Goal: Information Seeking & Learning: Learn about a topic

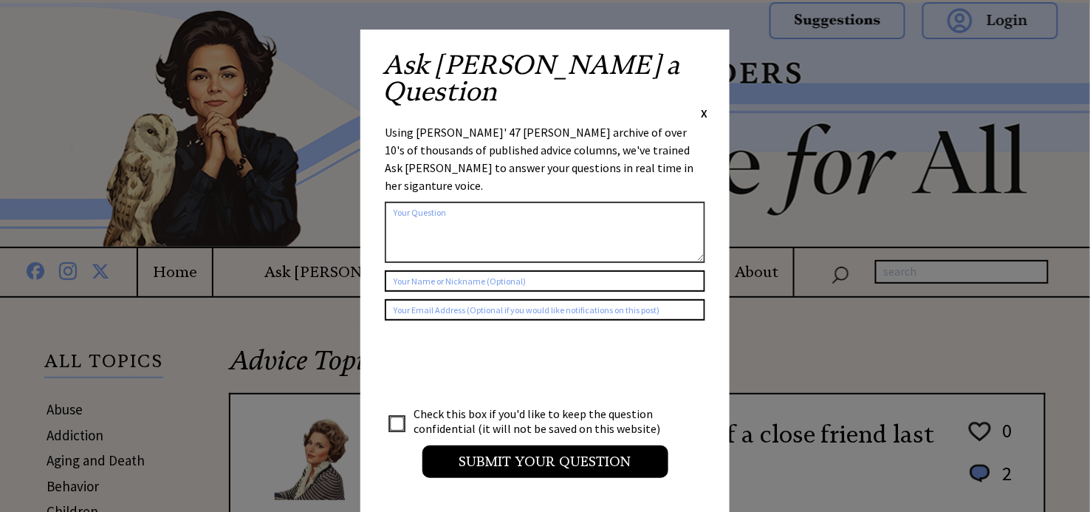
click at [701, 106] on span "X" at bounding box center [704, 113] width 7 height 15
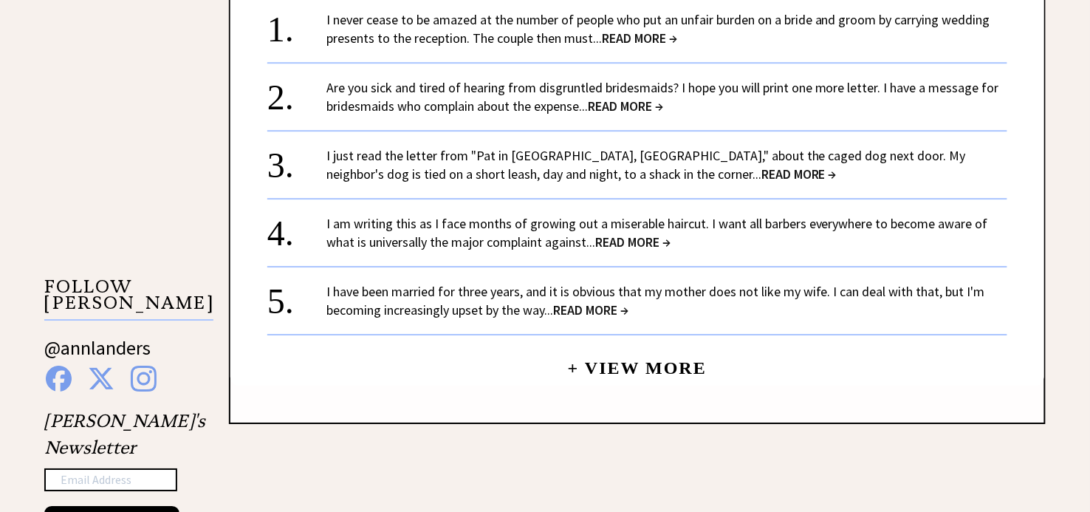
scroll to position [1255, 0]
click at [677, 45] on span "READ MORE →" at bounding box center [639, 36] width 75 height 17
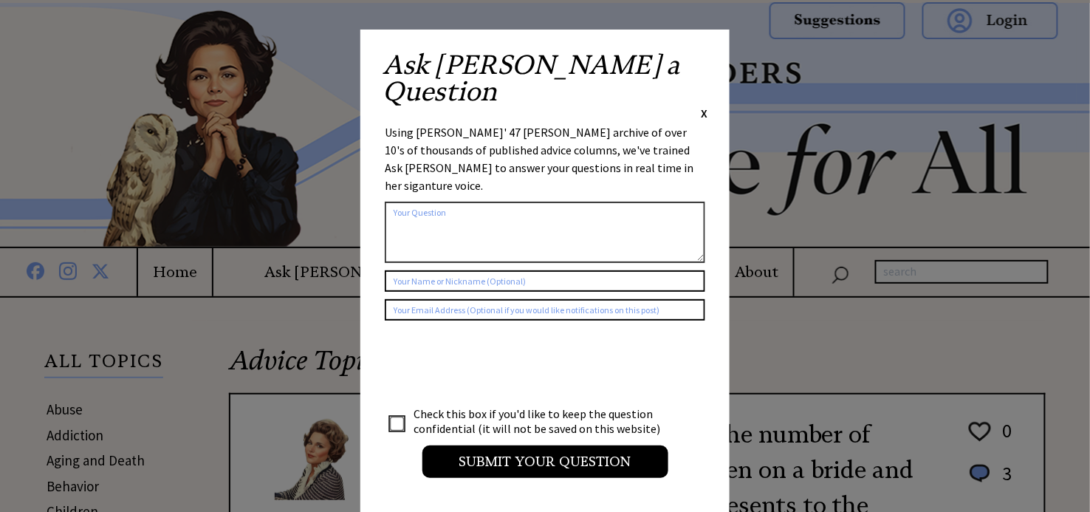
click at [705, 106] on span "X" at bounding box center [704, 113] width 7 height 15
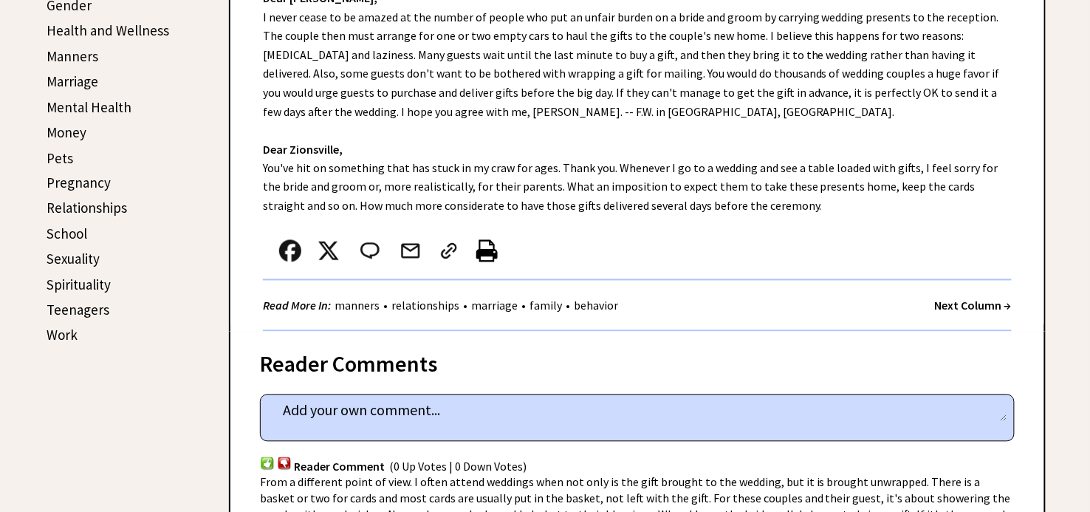
scroll to position [644, 0]
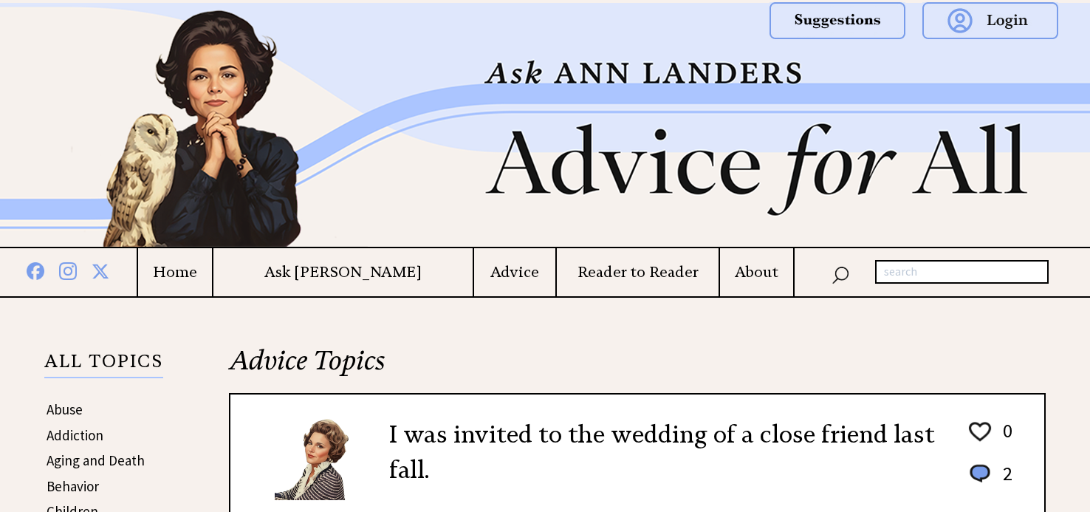
scroll to position [1255, 0]
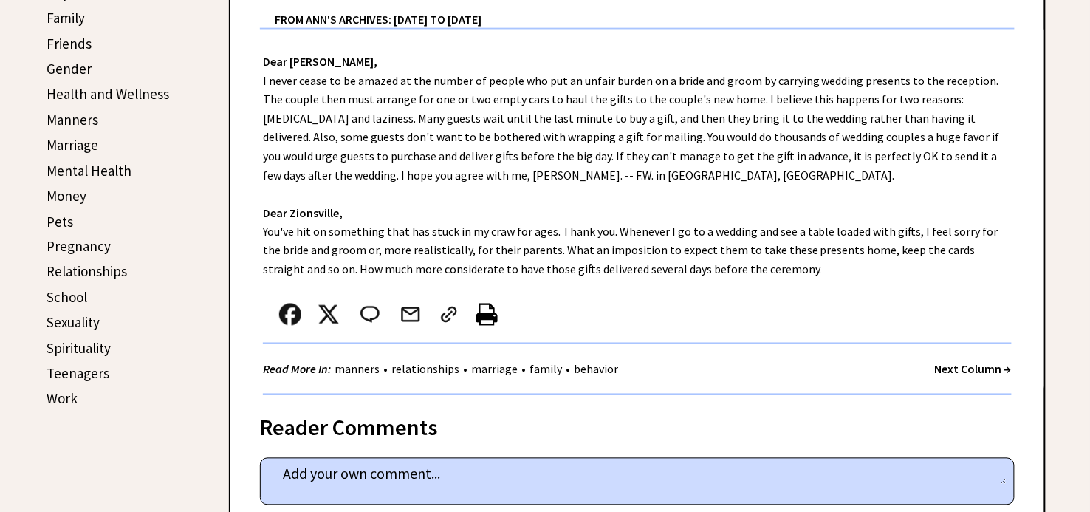
scroll to position [648, 0]
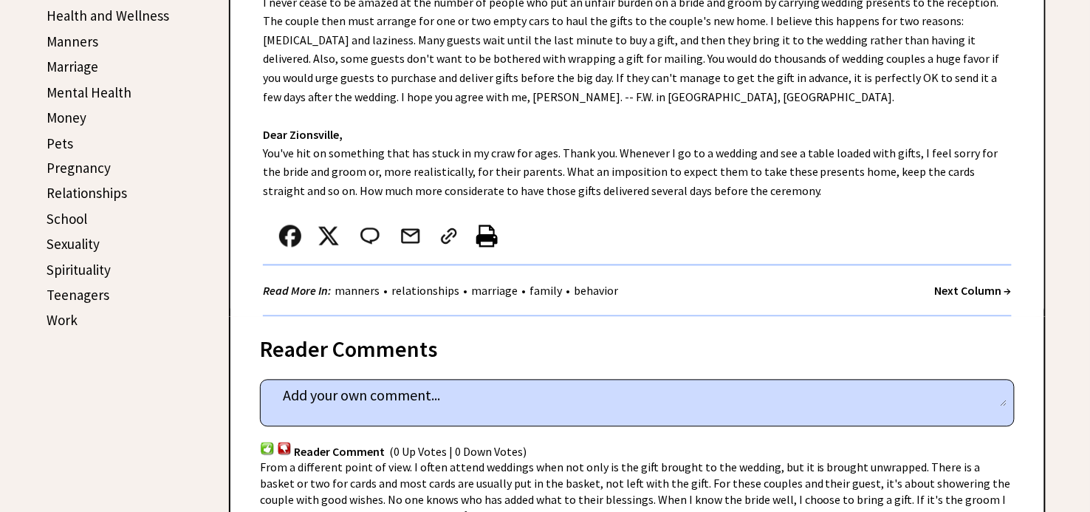
click at [100, 279] on link "Spirituality" at bounding box center [79, 270] width 64 height 18
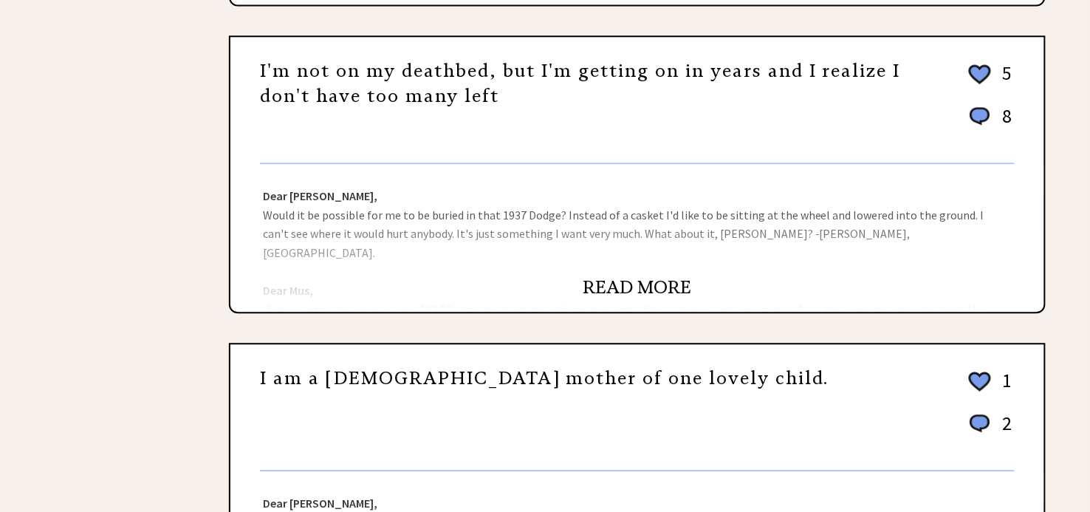
scroll to position [1005, 0]
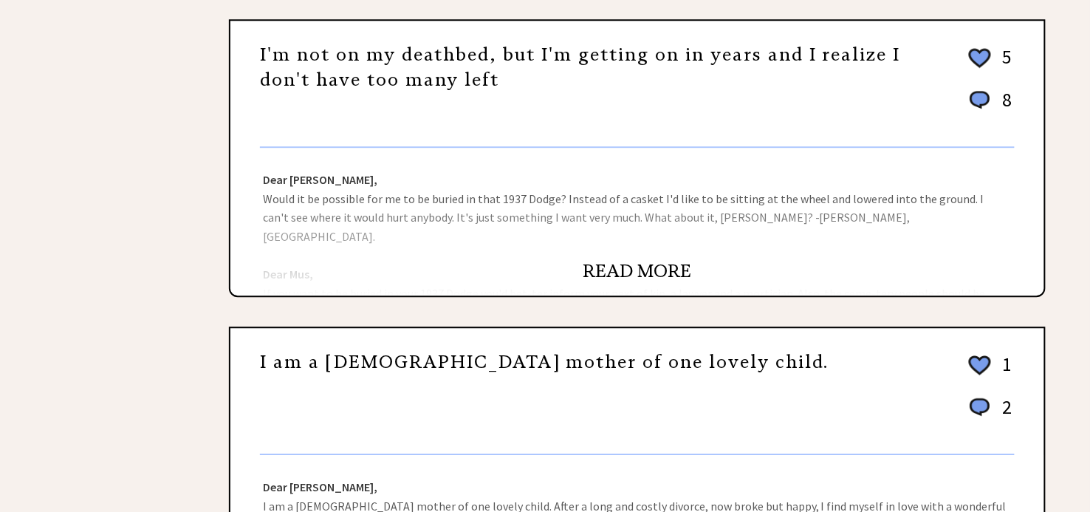
click at [644, 258] on div "Dear Ann Landers, Would it be possible for me to be buried in that 1937 Dodge? …" at bounding box center [637, 222] width 814 height 148
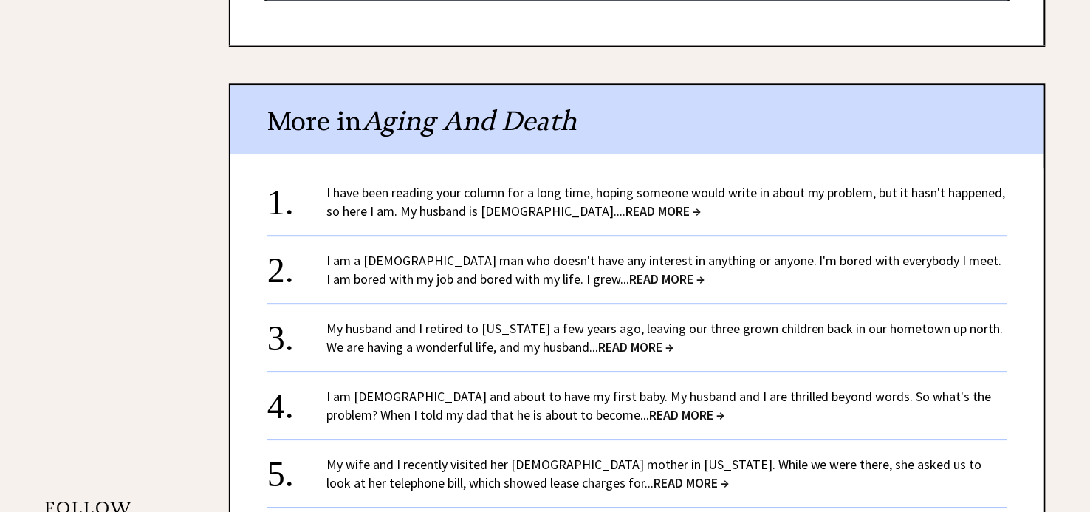
scroll to position [1043, 0]
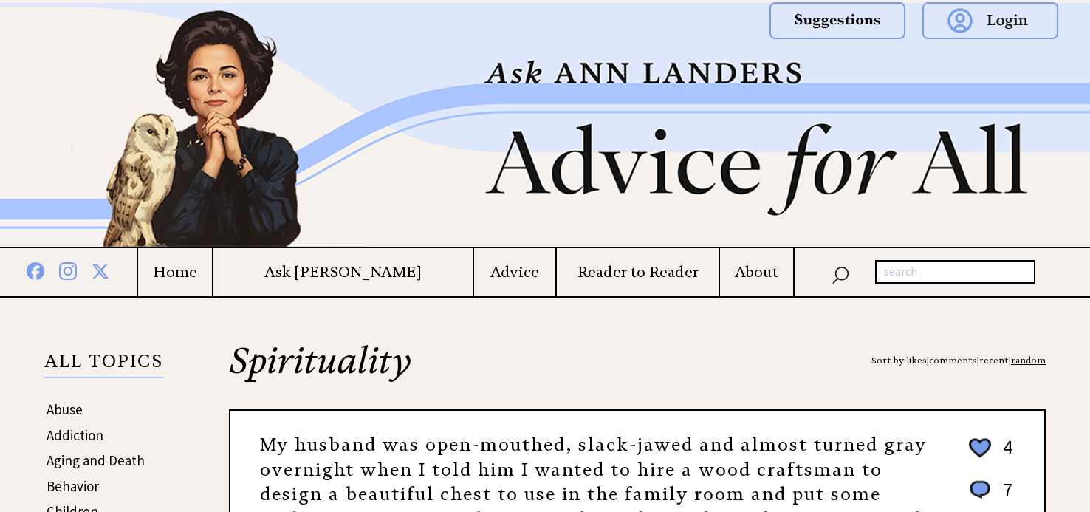
scroll to position [1025, 0]
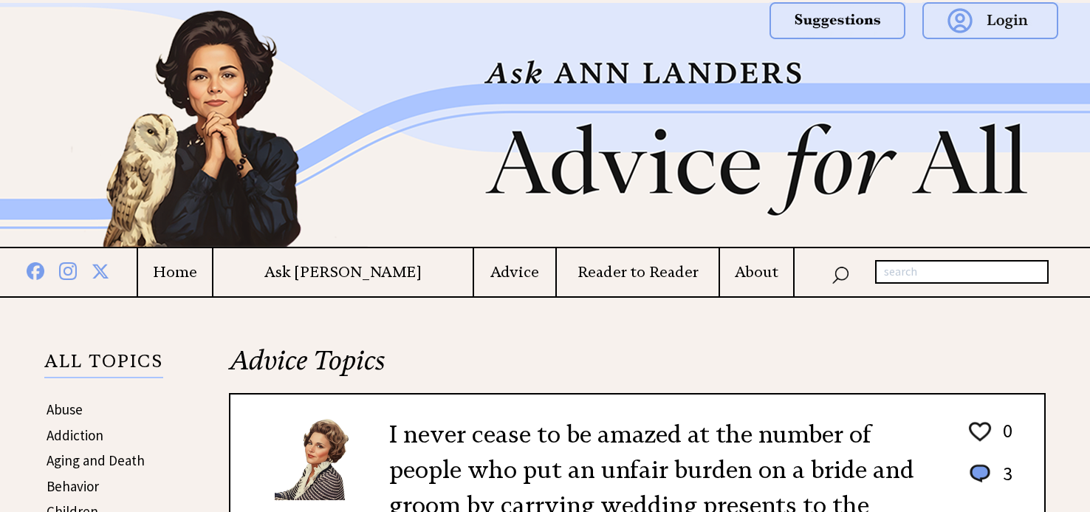
scroll to position [648, 0]
